Goal: Complete application form: Complete application form

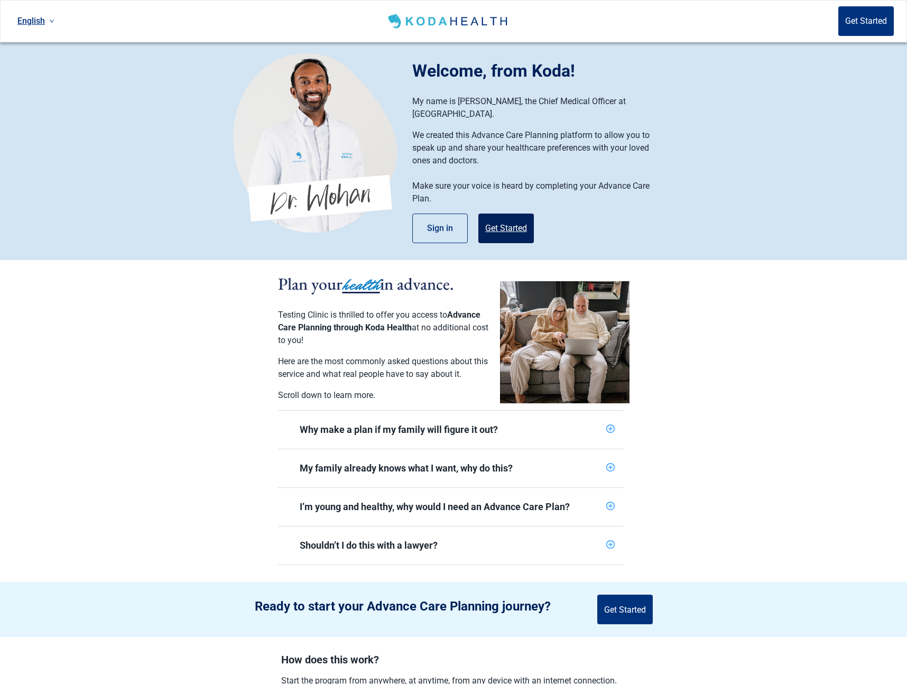
click at [507, 213] on button "Get Started" at bounding box center [505, 228] width 55 height 30
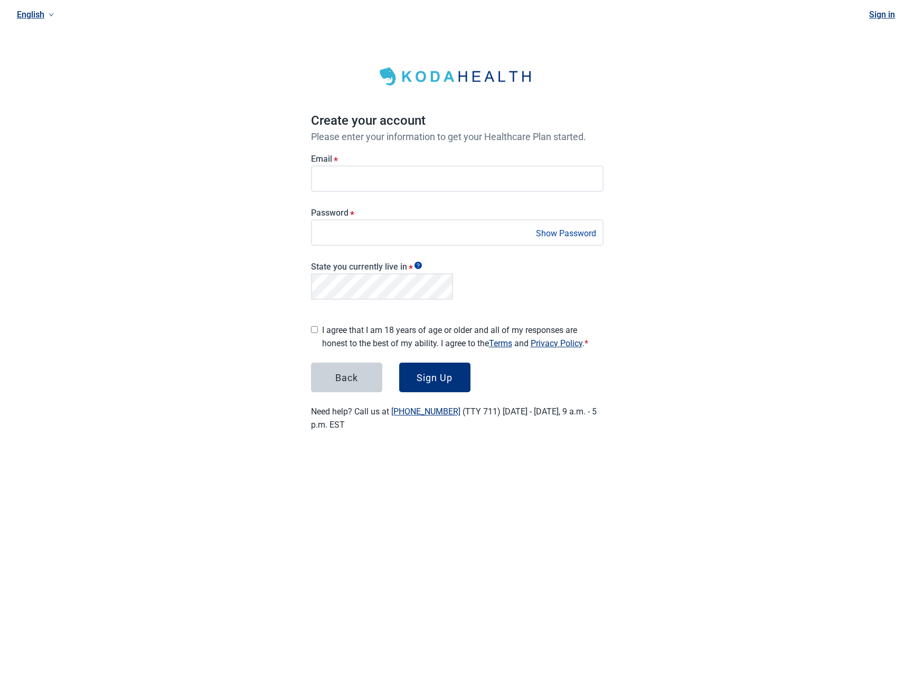
click at [380, 336] on label "I agree that I am 18 years of age or older and all of my responses are honest t…" at bounding box center [463, 336] width 282 height 26
click at [413, 371] on button "Sign Up" at bounding box center [434, 377] width 71 height 30
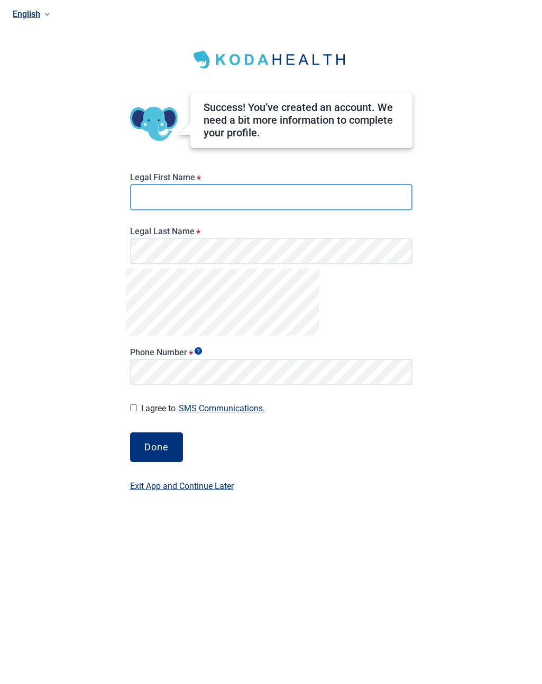
click at [177, 204] on input "Legal First Name *" at bounding box center [271, 197] width 282 height 26
type input "****"
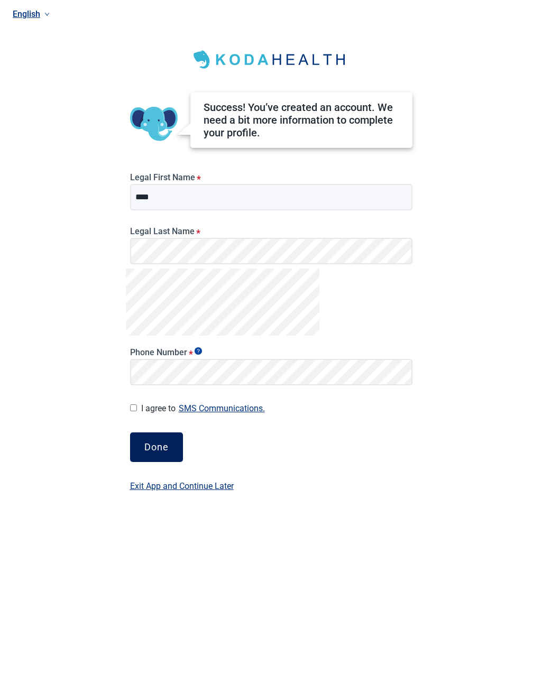
click at [167, 450] on div "Done" at bounding box center [156, 447] width 24 height 11
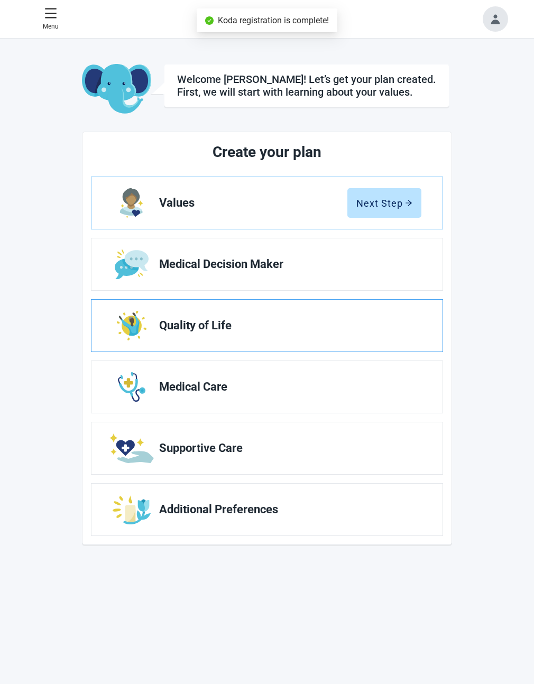
click at [293, 323] on span "Quality of Life" at bounding box center [286, 325] width 254 height 13
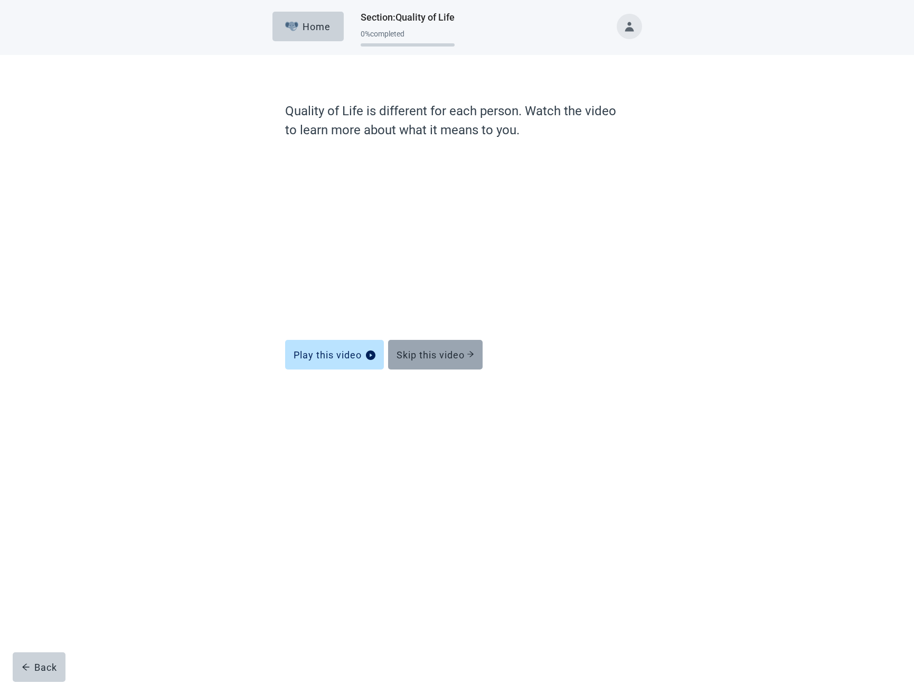
click at [450, 357] on div "Skip this video" at bounding box center [436, 354] width 78 height 11
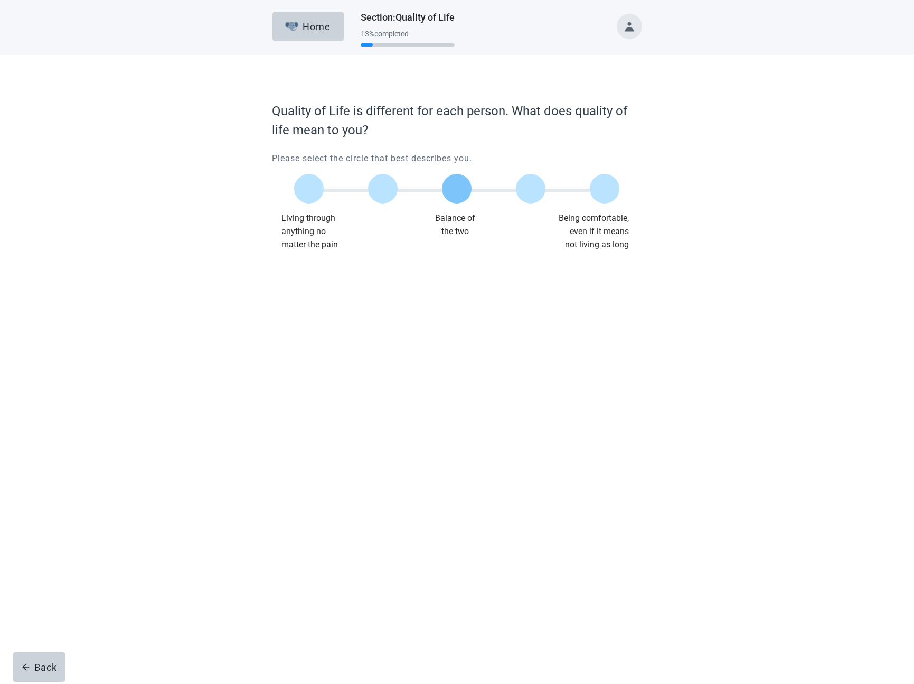
click at [461, 199] on label "Main content" at bounding box center [457, 189] width 30 height 30
click at [305, 269] on div "Continue" at bounding box center [302, 272] width 42 height 11
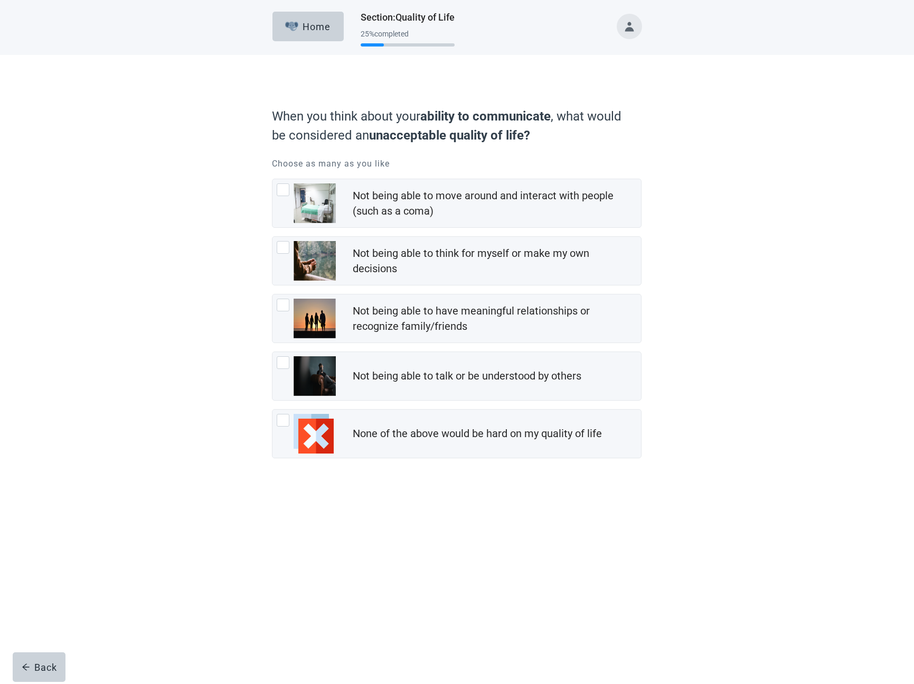
click at [319, 305] on div "Not being able to have meaningful relationships or recognize family/friends" at bounding box center [457, 318] width 369 height 48
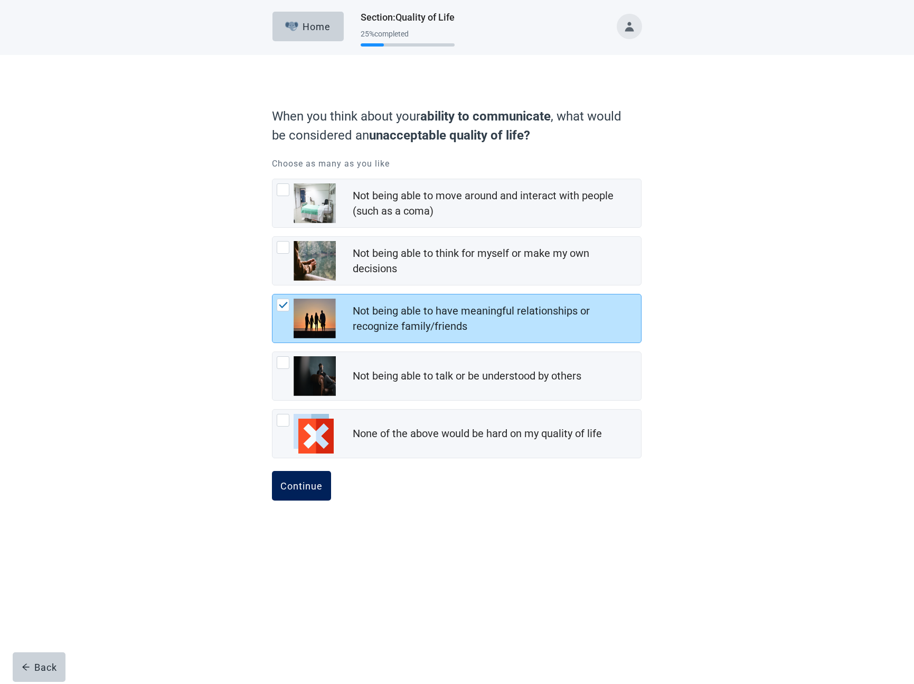
click at [302, 489] on div "Continue" at bounding box center [302, 485] width 42 height 11
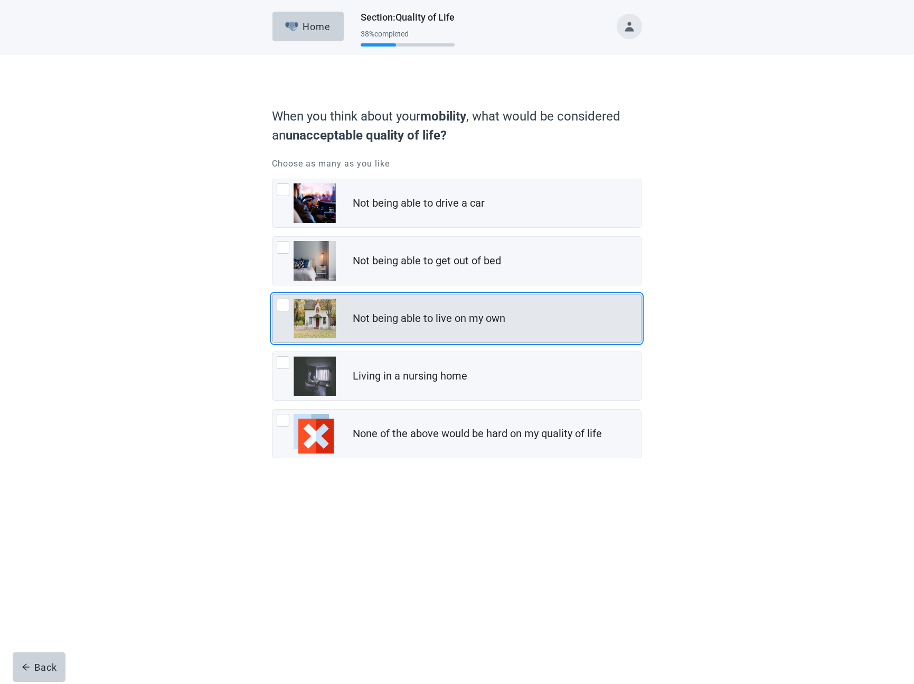
click at [319, 341] on div "Not being able to live on my own" at bounding box center [457, 318] width 369 height 48
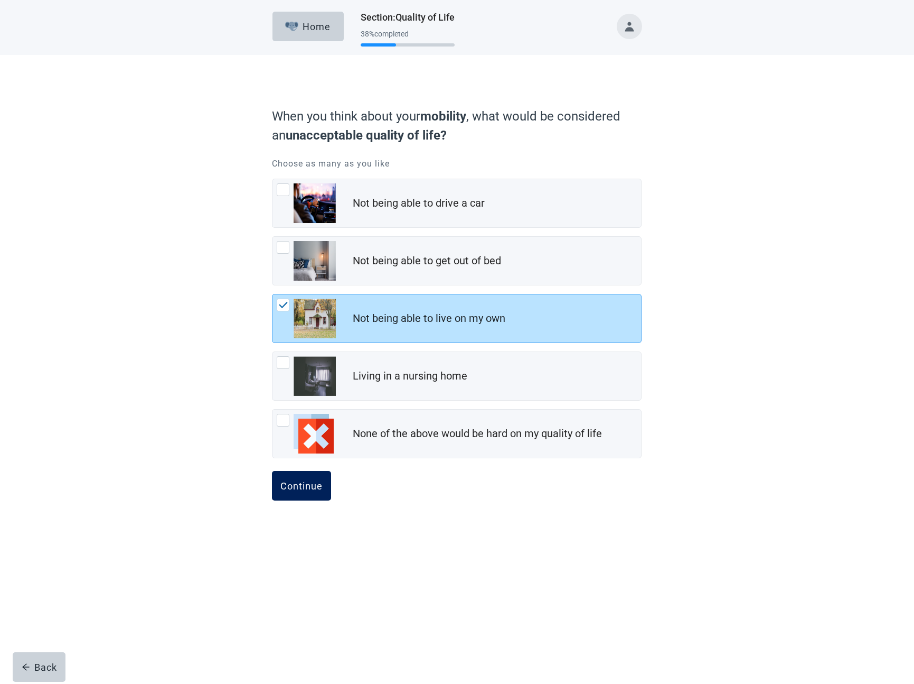
click at [305, 482] on div "Continue" at bounding box center [302, 485] width 42 height 11
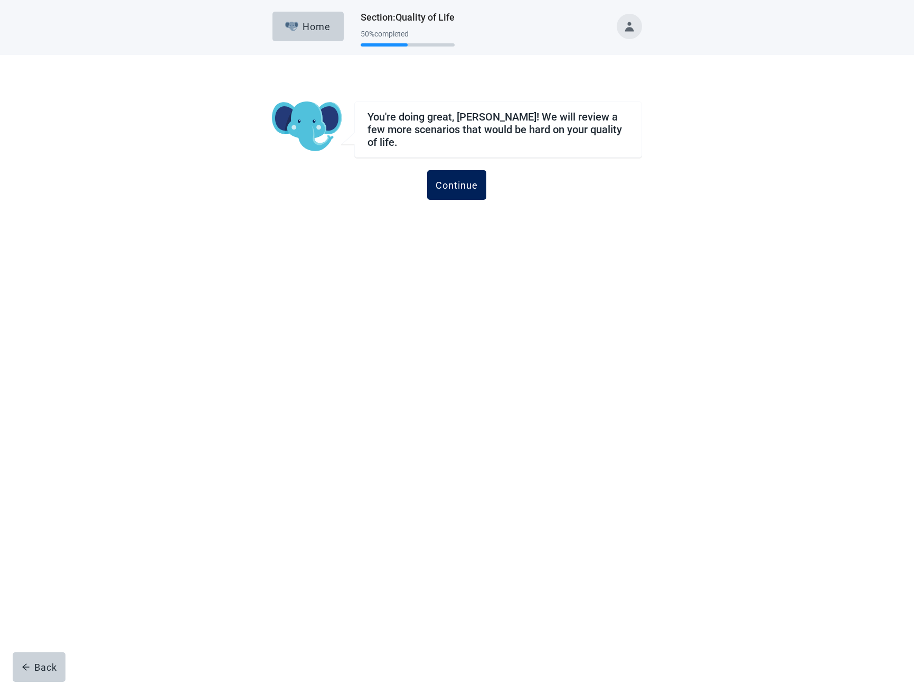
click at [462, 180] on div "Continue" at bounding box center [457, 185] width 42 height 11
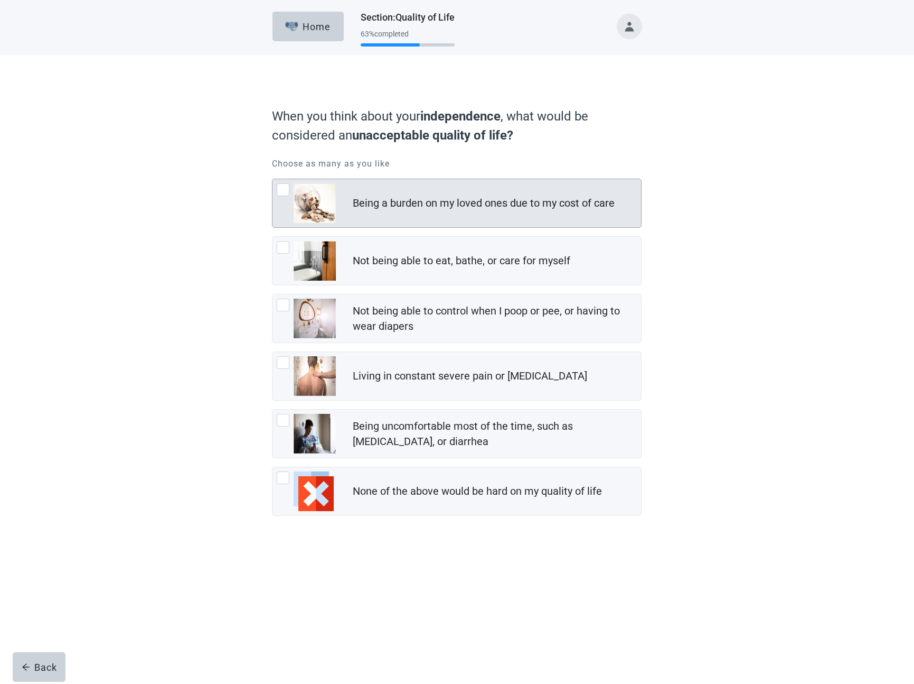
click at [444, 204] on div "Being a burden on my loved ones due to my cost of care" at bounding box center [484, 202] width 262 height 15
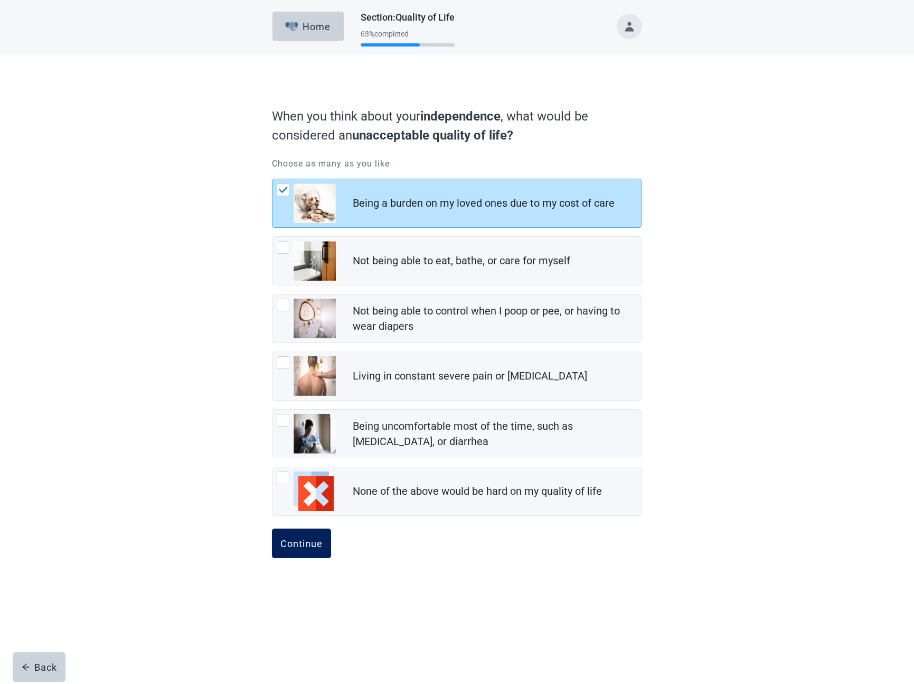
click at [305, 551] on button "Continue" at bounding box center [301, 543] width 59 height 30
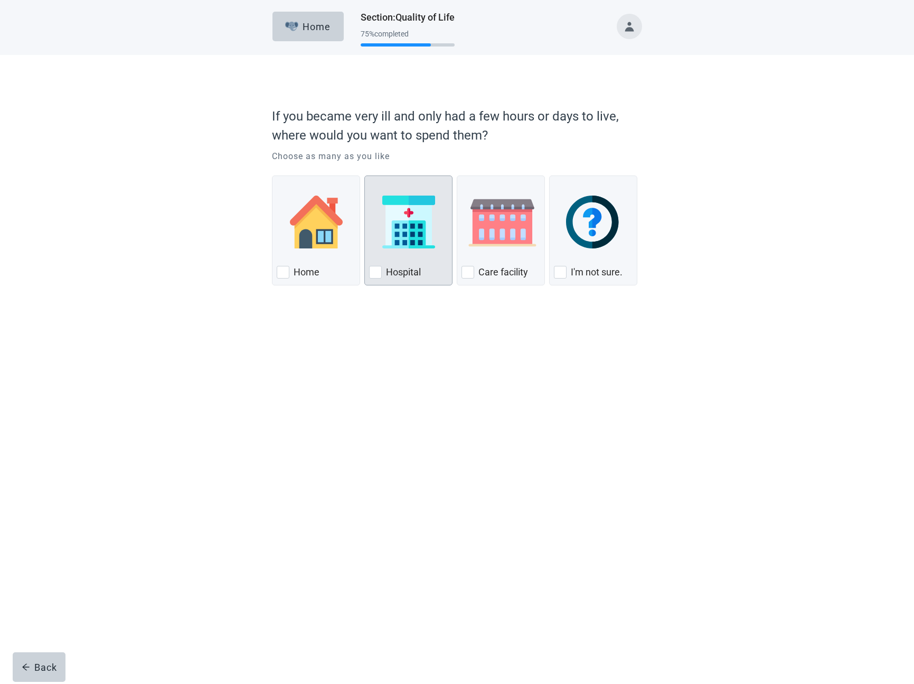
click at [396, 254] on div "Hospital, checkbox, not checked" at bounding box center [408, 221] width 79 height 83
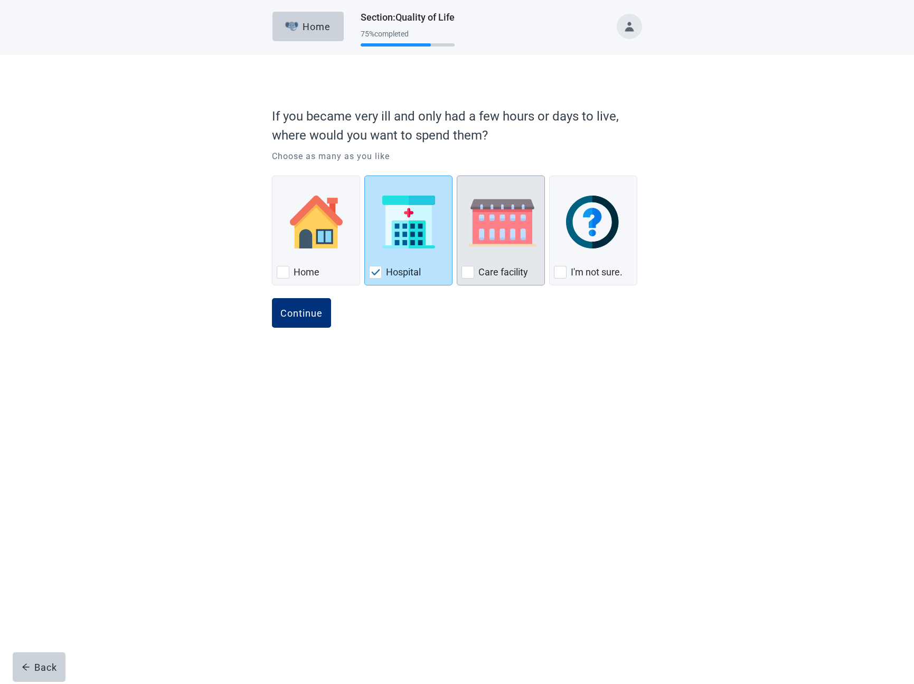
click at [517, 254] on div "Care Facility, checkbox, not checked" at bounding box center [501, 221] width 79 height 83
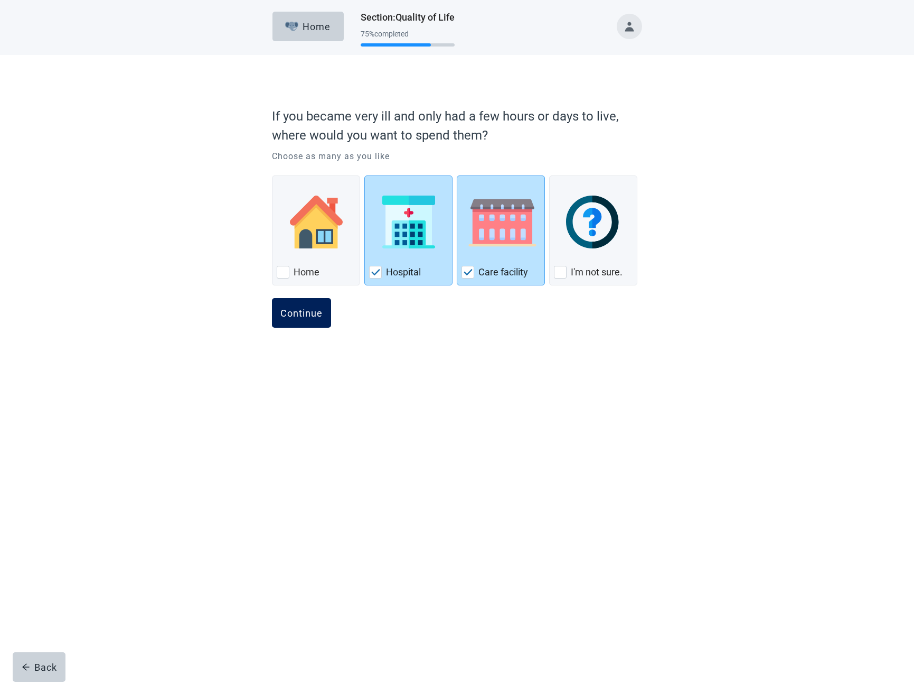
click at [295, 315] on div "Continue" at bounding box center [302, 312] width 42 height 11
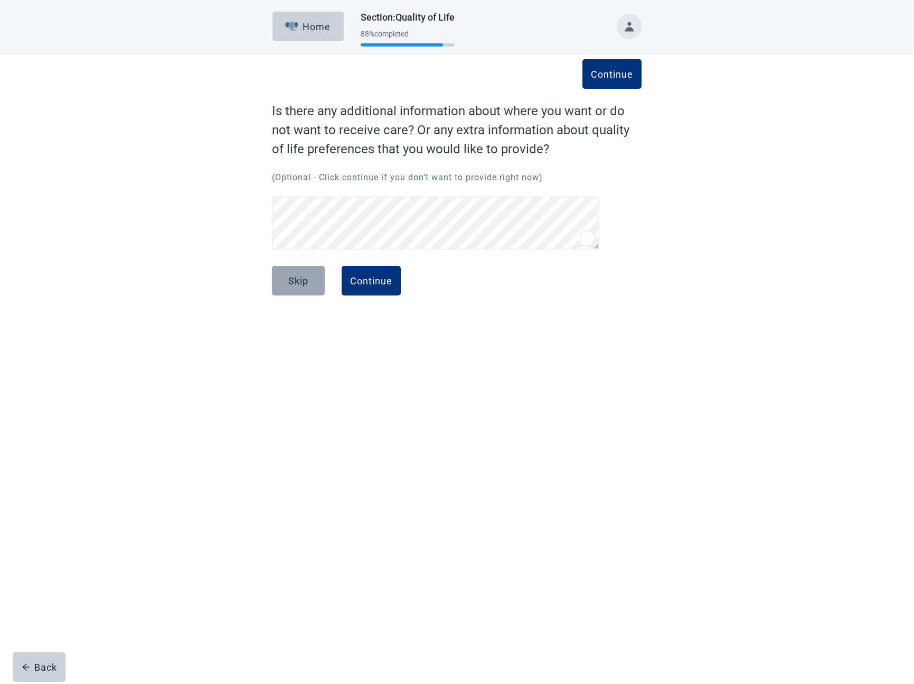
click at [313, 278] on button "Skip" at bounding box center [298, 281] width 53 height 30
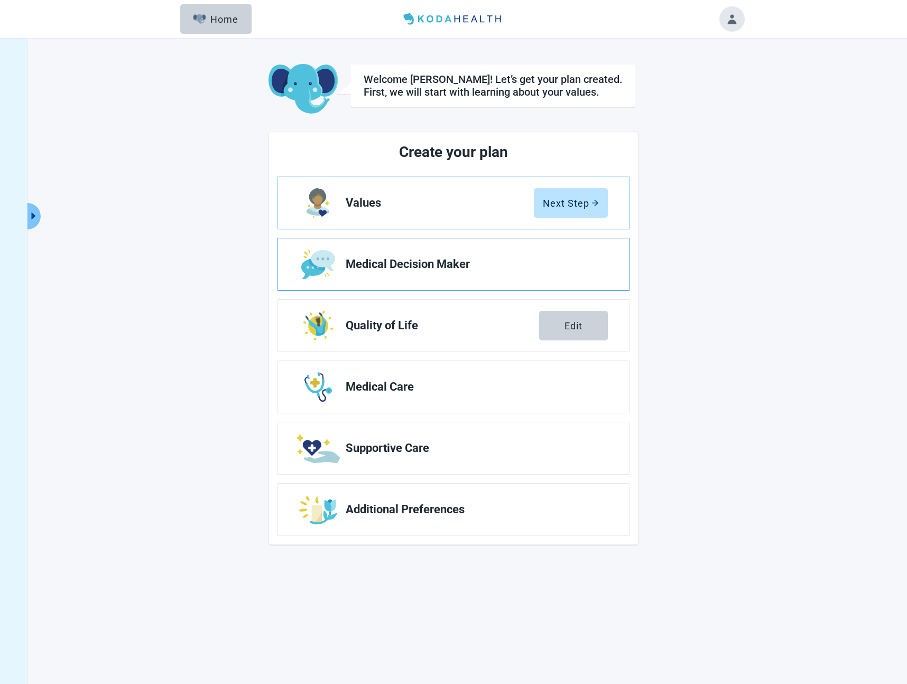
click at [466, 279] on link "Medical Decision Maker" at bounding box center [453, 264] width 351 height 52
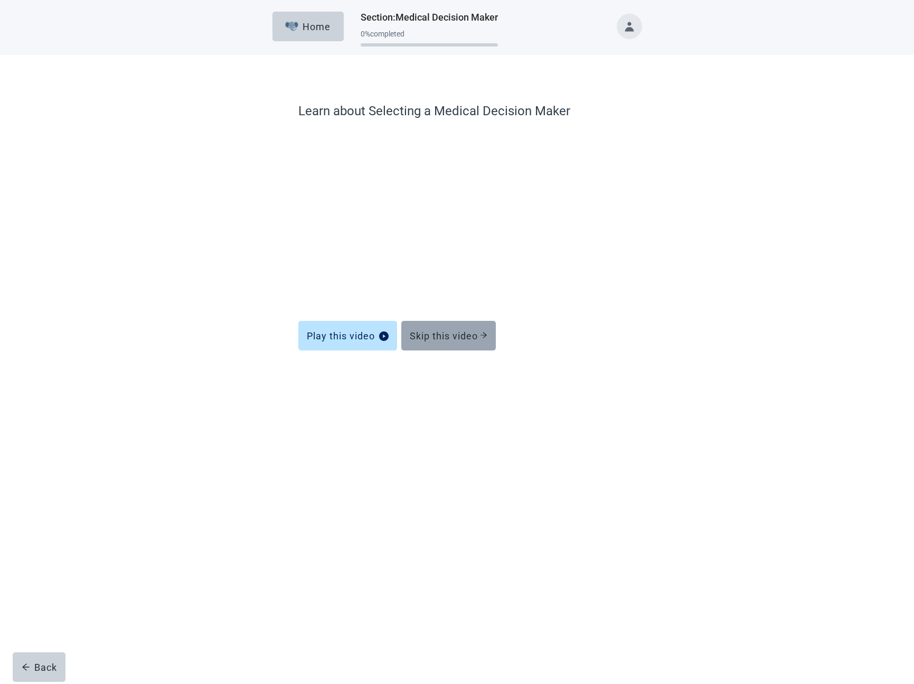
click at [453, 337] on div "Skip this video" at bounding box center [449, 335] width 78 height 11
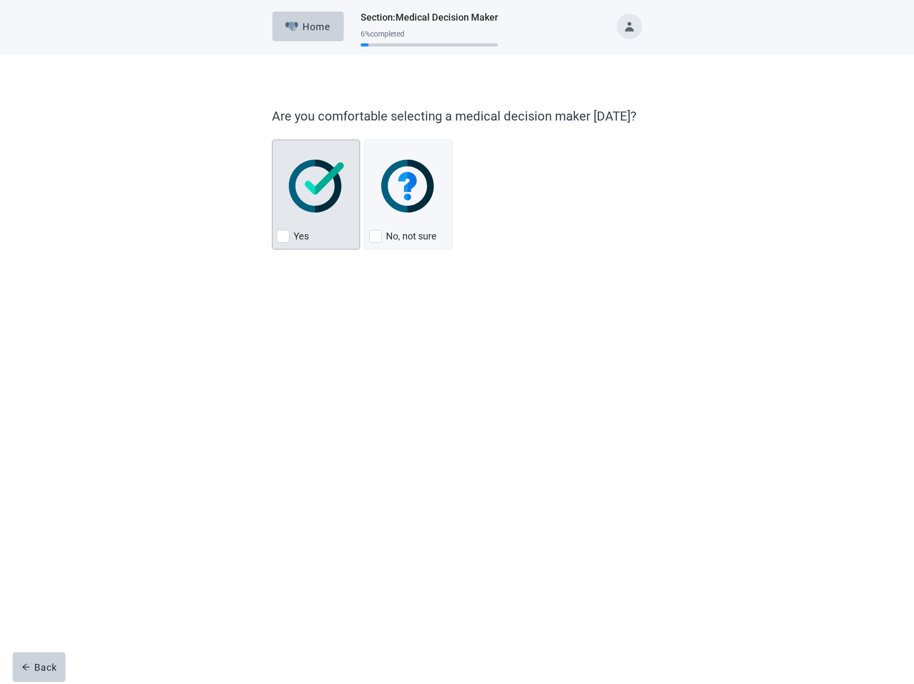
click at [316, 226] on div "Yes, checkbox, not checked" at bounding box center [316, 185] width 79 height 83
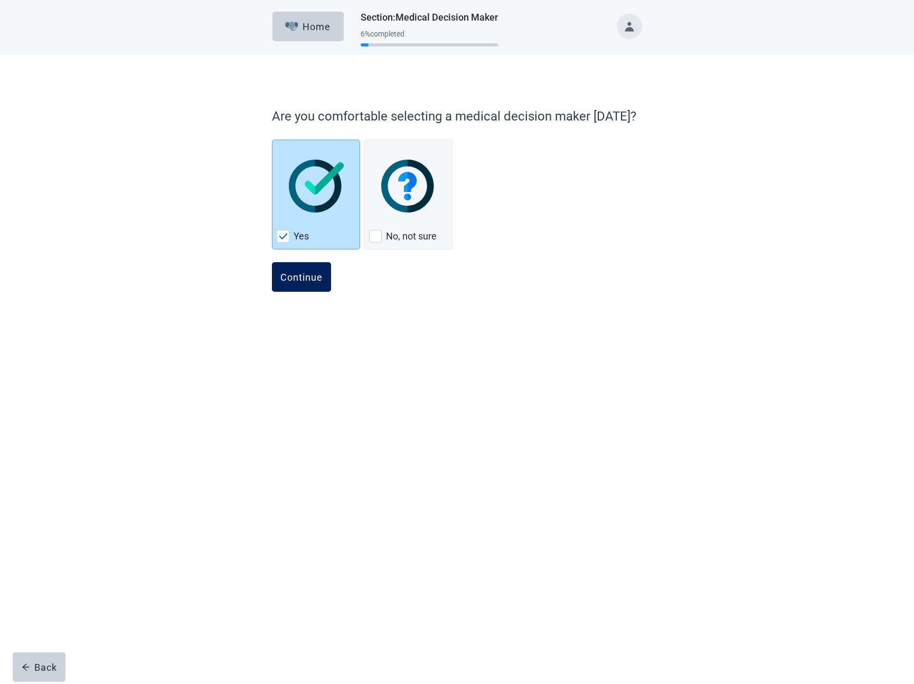
click at [311, 268] on button "Continue" at bounding box center [301, 277] width 59 height 30
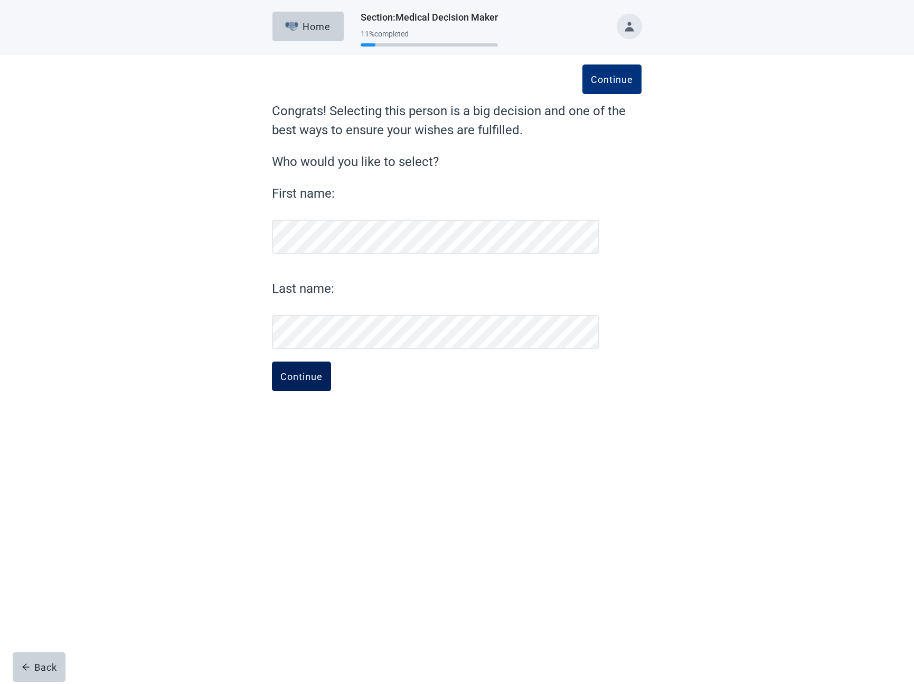
click at [315, 378] on div "Continue" at bounding box center [302, 376] width 42 height 11
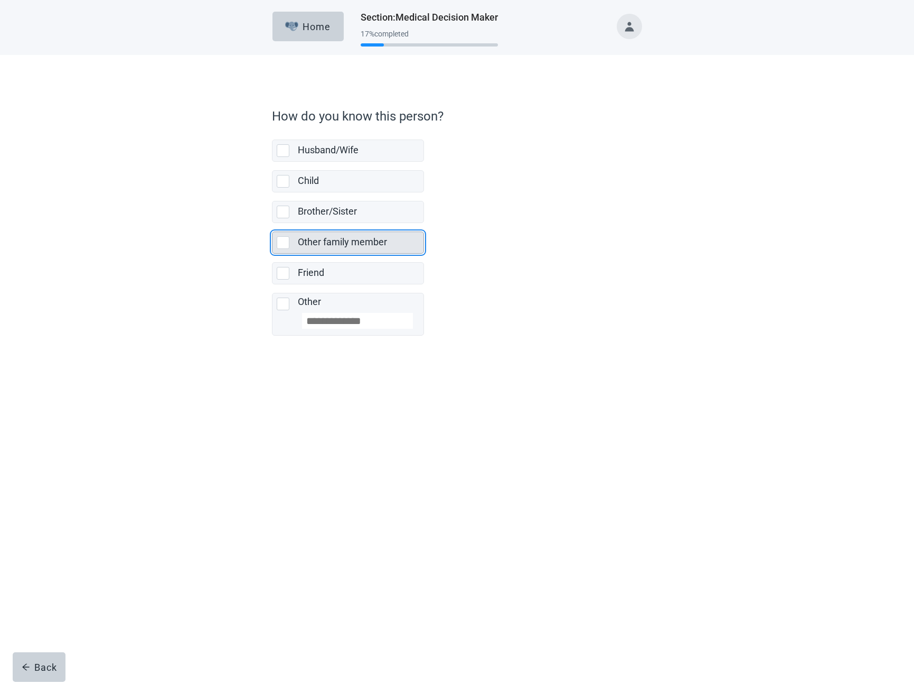
click at [374, 253] on div "Other family member" at bounding box center [361, 242] width 126 height 21
click at [313, 348] on button "Continue" at bounding box center [301, 359] width 59 height 30
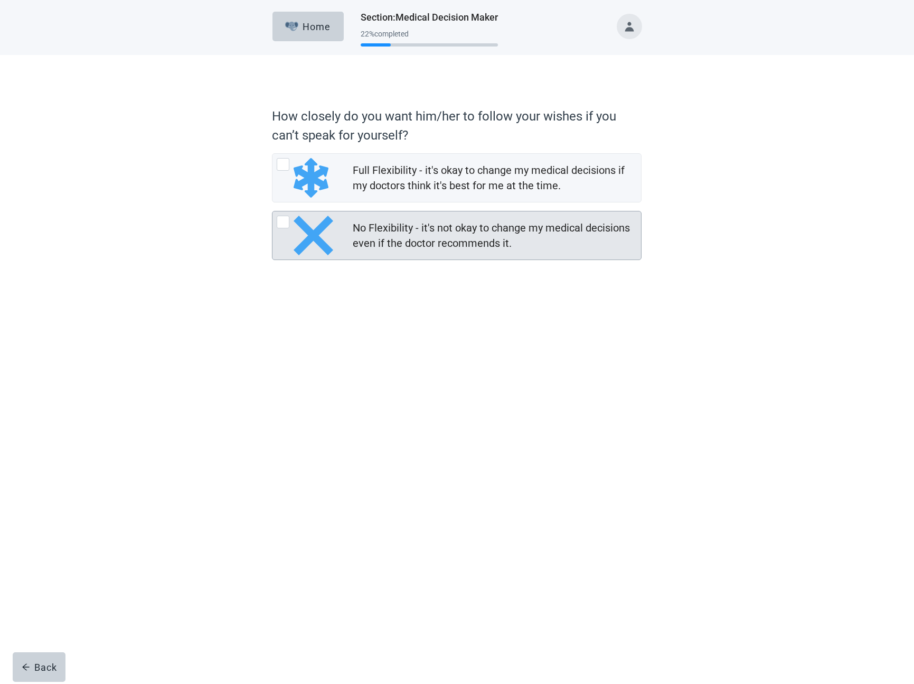
click at [445, 238] on div "No Flexibility - it's not okay to change my medical decisions even if the docto…" at bounding box center [494, 235] width 282 height 31
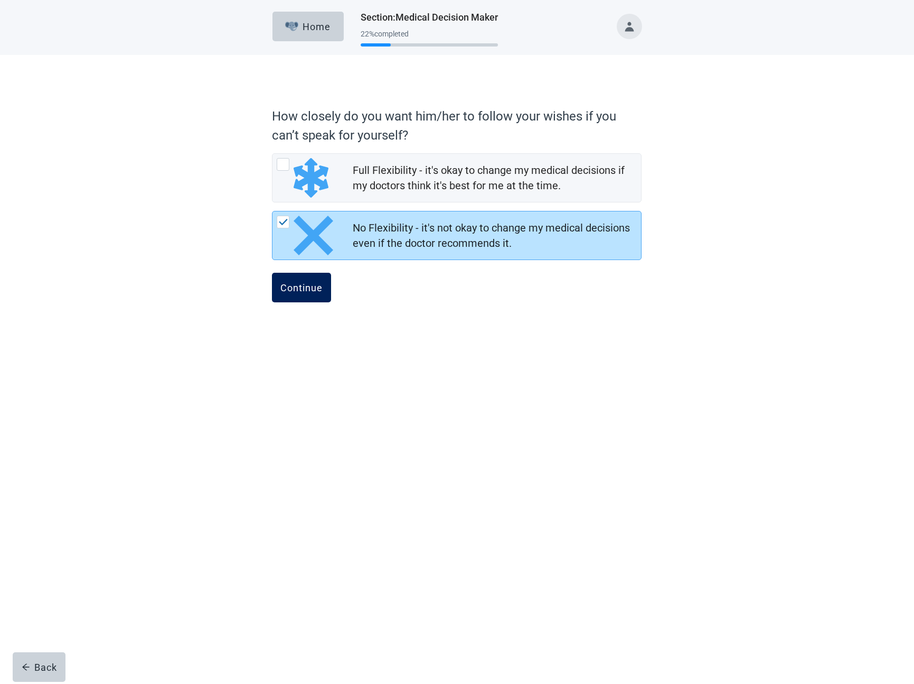
click at [312, 285] on div "Continue" at bounding box center [302, 287] width 42 height 11
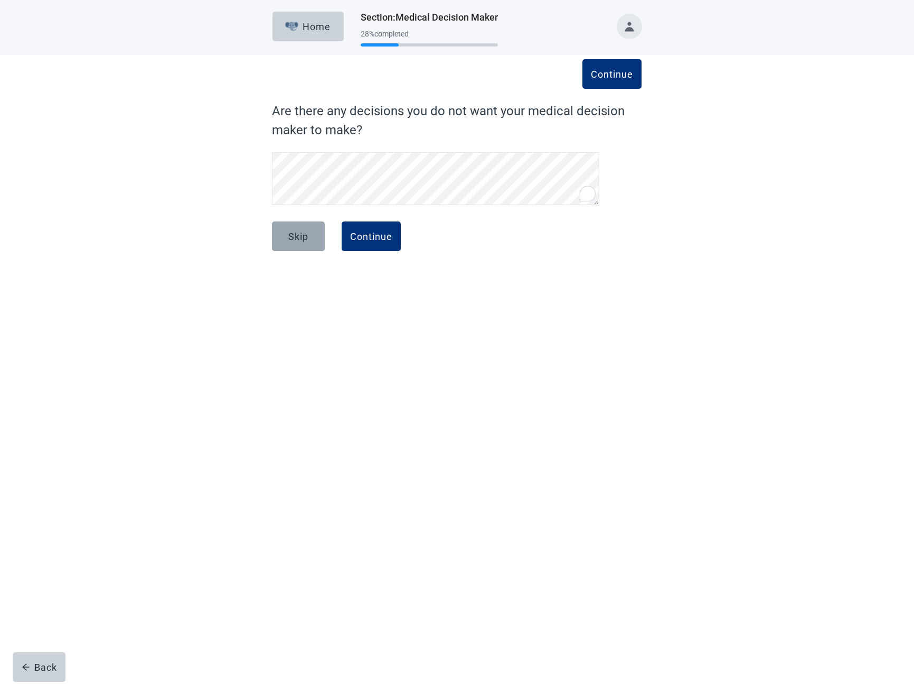
click at [284, 229] on button "Skip" at bounding box center [298, 236] width 53 height 30
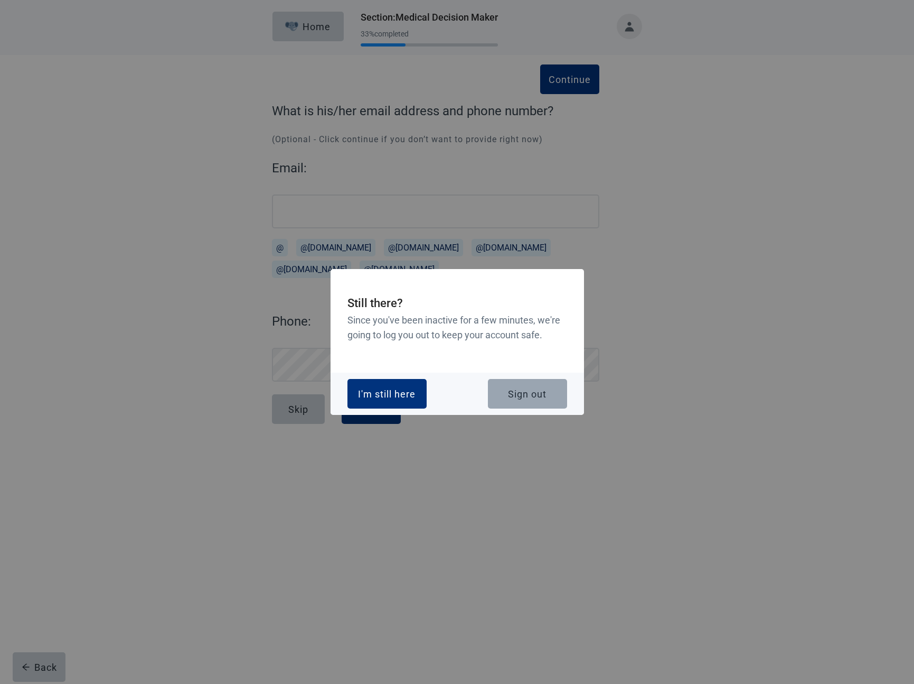
click at [496, 386] on button "Sign out" at bounding box center [527, 394] width 79 height 30
